Goal: Use online tool/utility: Use online tool/utility

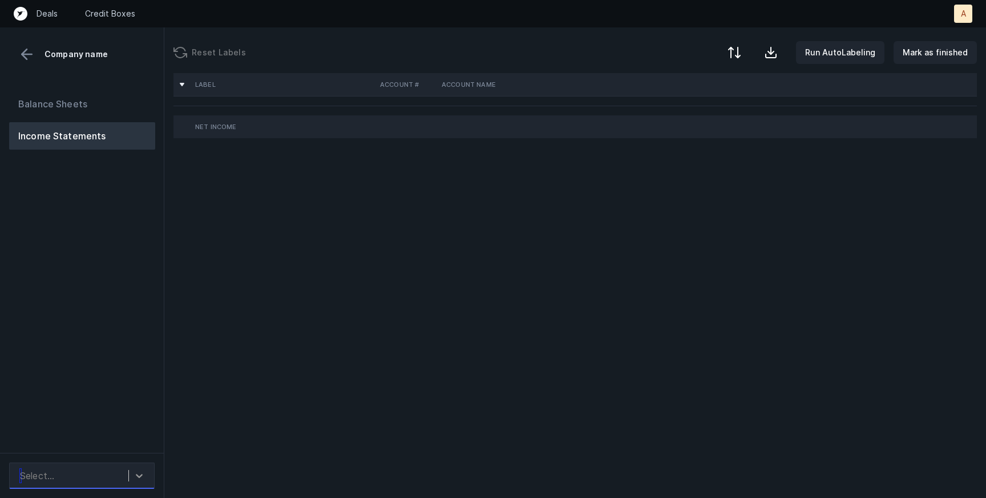
click at [132, 475] on div at bounding box center [139, 475] width 21 height 21
click at [163, 373] on div "Balance Sheets Income Statements" at bounding box center [82, 267] width 164 height 372
click at [134, 471] on icon at bounding box center [139, 475] width 11 height 11
click at [153, 385] on div "Balance Sheets Income Statements" at bounding box center [82, 267] width 164 height 372
click at [133, 475] on div at bounding box center [139, 475] width 21 height 21
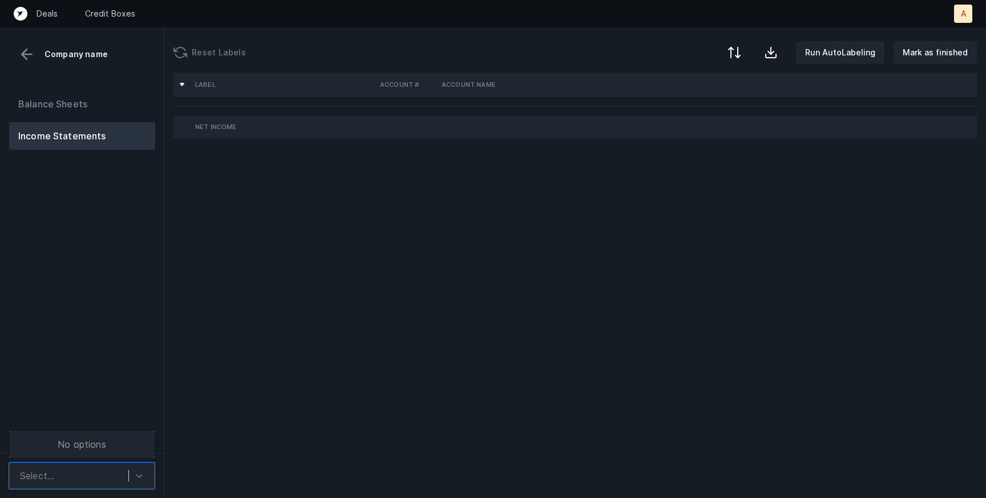
click at [128, 374] on div "Balance Sheets Income Statements" at bounding box center [82, 267] width 164 height 372
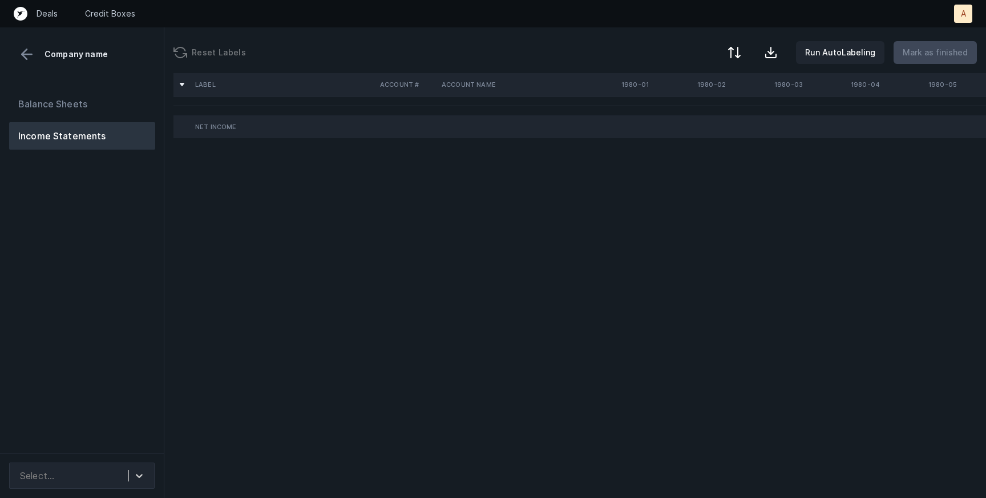
click at [106, 462] on div "Select..." at bounding box center [82, 475] width 164 height 45
click at [106, 467] on div "Select..." at bounding box center [71, 475] width 114 height 21
click at [123, 353] on div "Balance Sheets Income Statements" at bounding box center [82, 267] width 164 height 372
